Goal: Complete application form

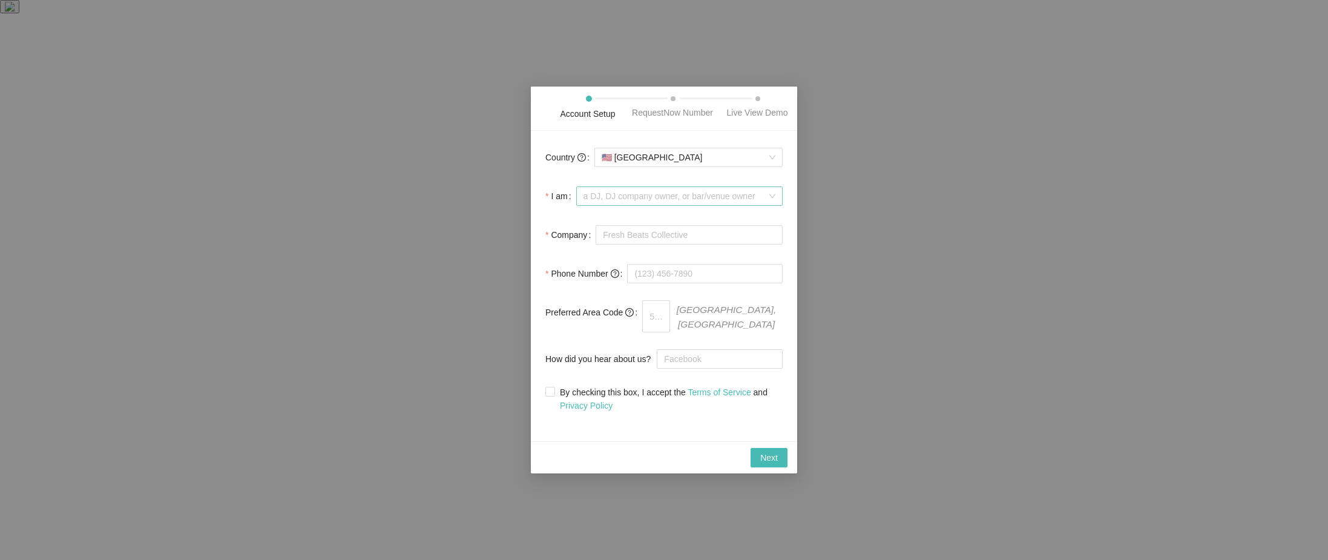
click at [771, 205] on span "a DJ, DJ company owner, or bar/venue owner" at bounding box center [679, 196] width 192 height 18
click at [745, 264] on div "a musician that performs live" at bounding box center [682, 268] width 185 height 13
click at [707, 241] on input "Company" at bounding box center [688, 234] width 187 height 19
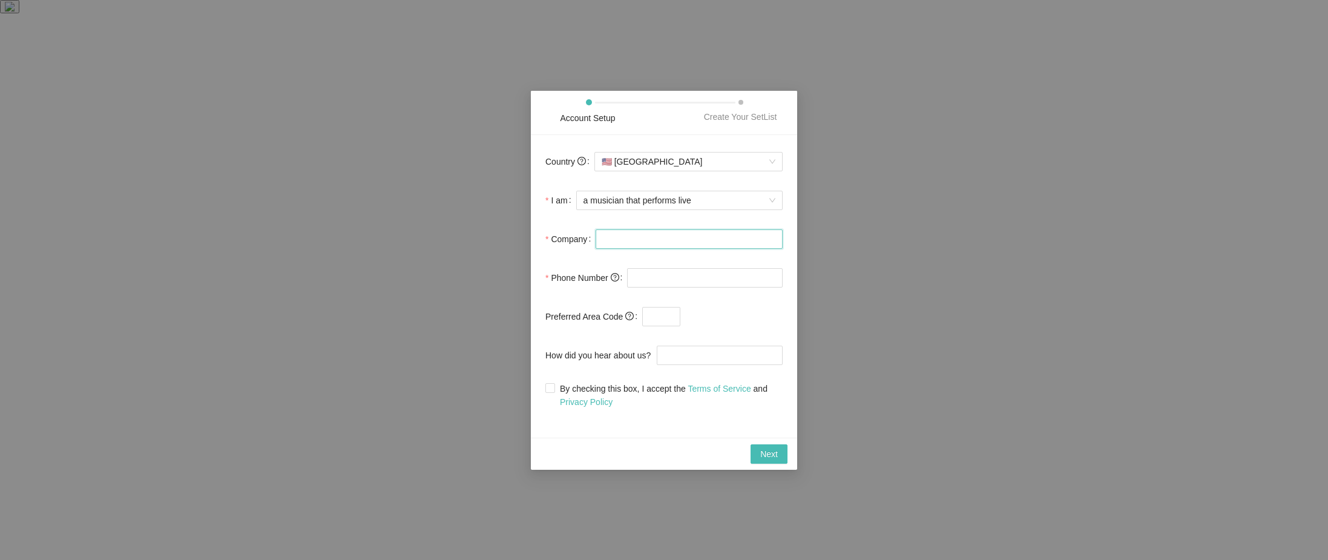
type input "[PERSON_NAME] Financial Stewards"
type input "[PHONE_NUMBER]"
click at [672, 319] on input "text" at bounding box center [661, 316] width 38 height 19
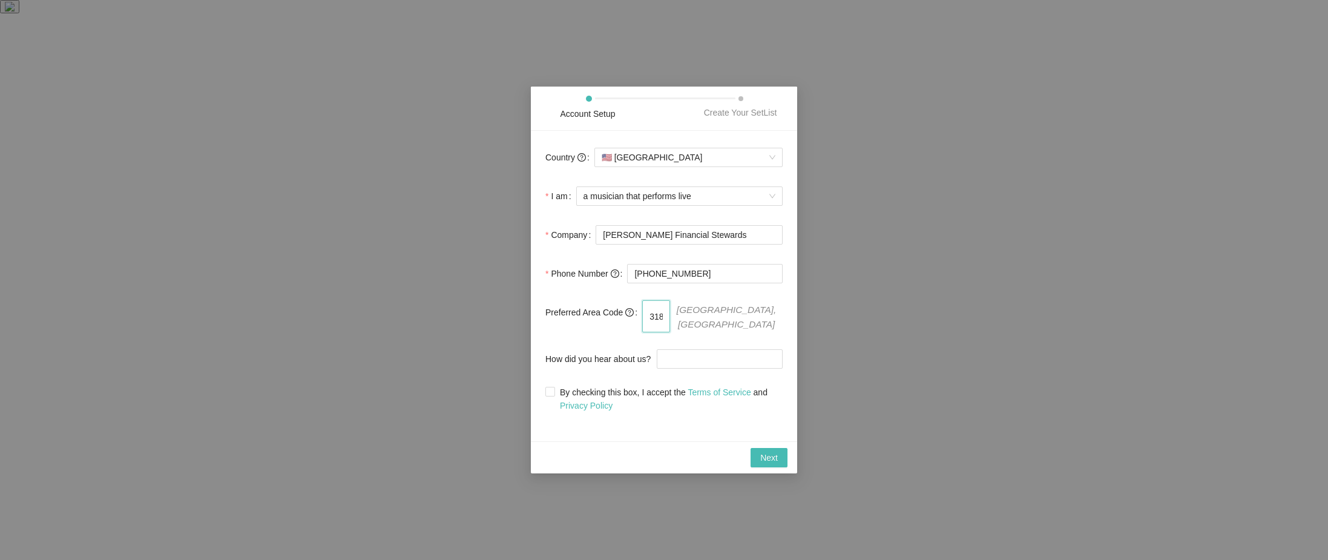
type input "318"
click at [712, 297] on form "Country 🇺🇸 [GEOGRAPHIC_DATA] I am a musician that performs live Company [PERSON…" at bounding box center [663, 278] width 237 height 266
click at [690, 356] on input "How did you hear about us?" at bounding box center [720, 358] width 126 height 19
click at [555, 387] on span "By checking this box, I accept the Terms of Service and Privacy Policy" at bounding box center [669, 398] width 228 height 27
click at [554, 387] on input "By checking this box, I accept the Terms of Service and Privacy Policy" at bounding box center [549, 391] width 8 height 8
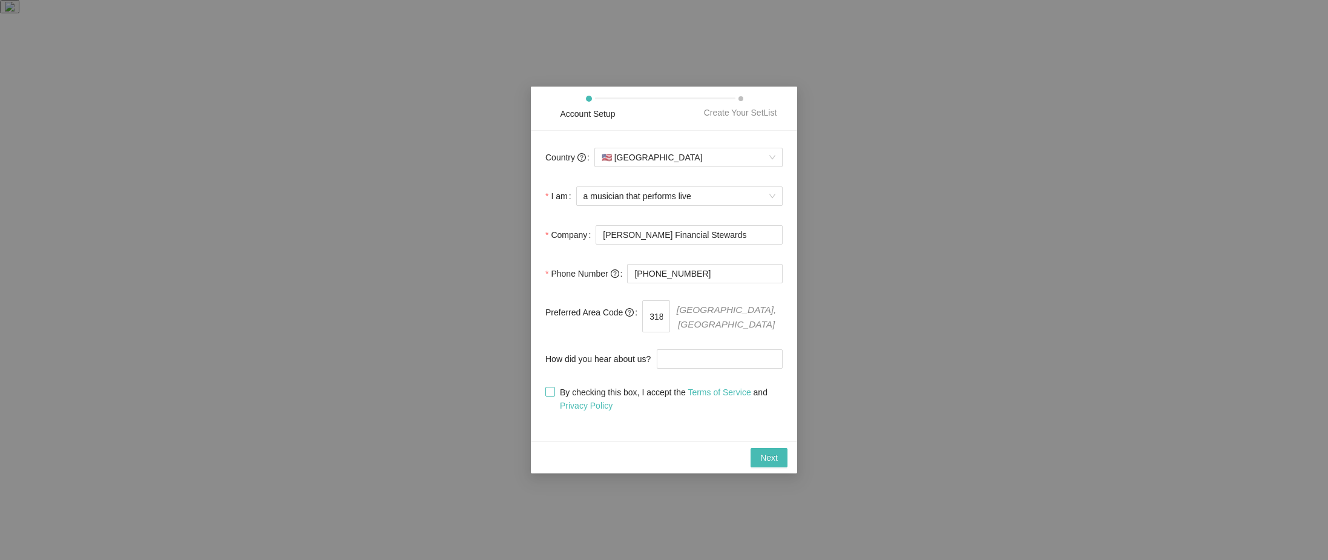
checkbox input "true"
click at [778, 457] on button "Next" at bounding box center [768, 457] width 37 height 19
